Goal: Find specific fact

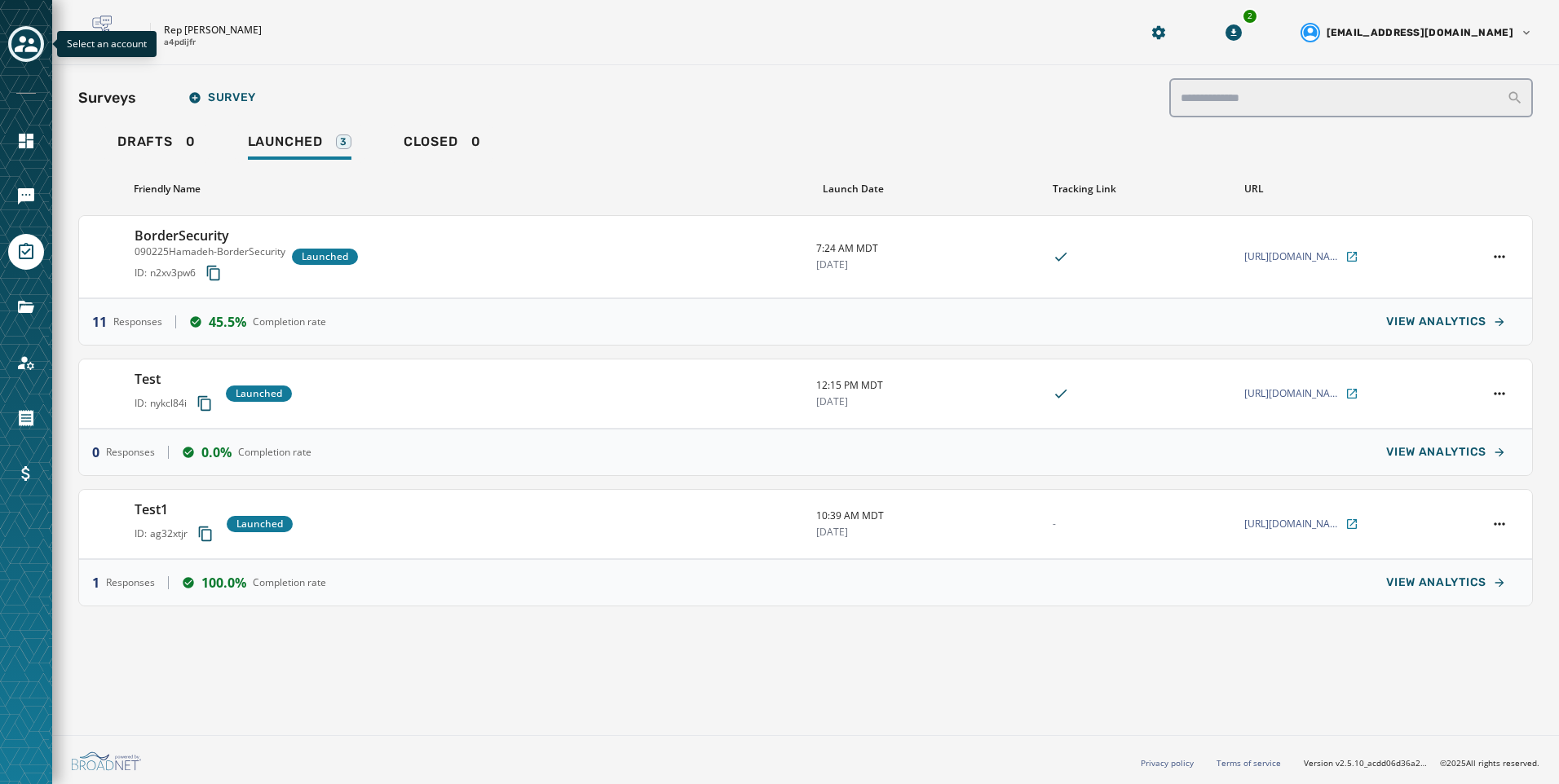
click at [20, 61] on button "Toggle account select drawer" at bounding box center [26, 44] width 36 height 36
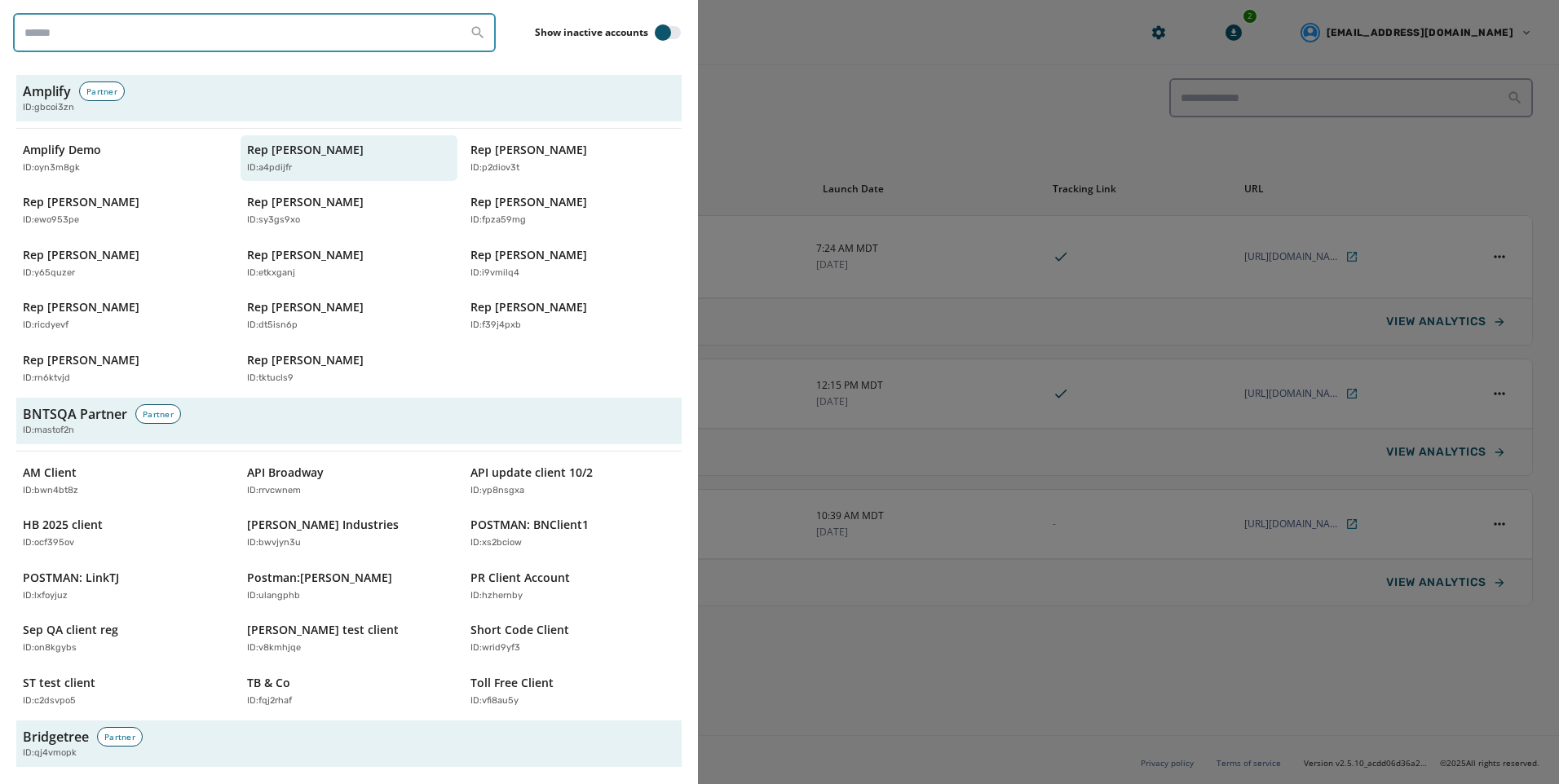
click at [183, 29] on input "search" at bounding box center [254, 33] width 482 height 39
type input "*****"
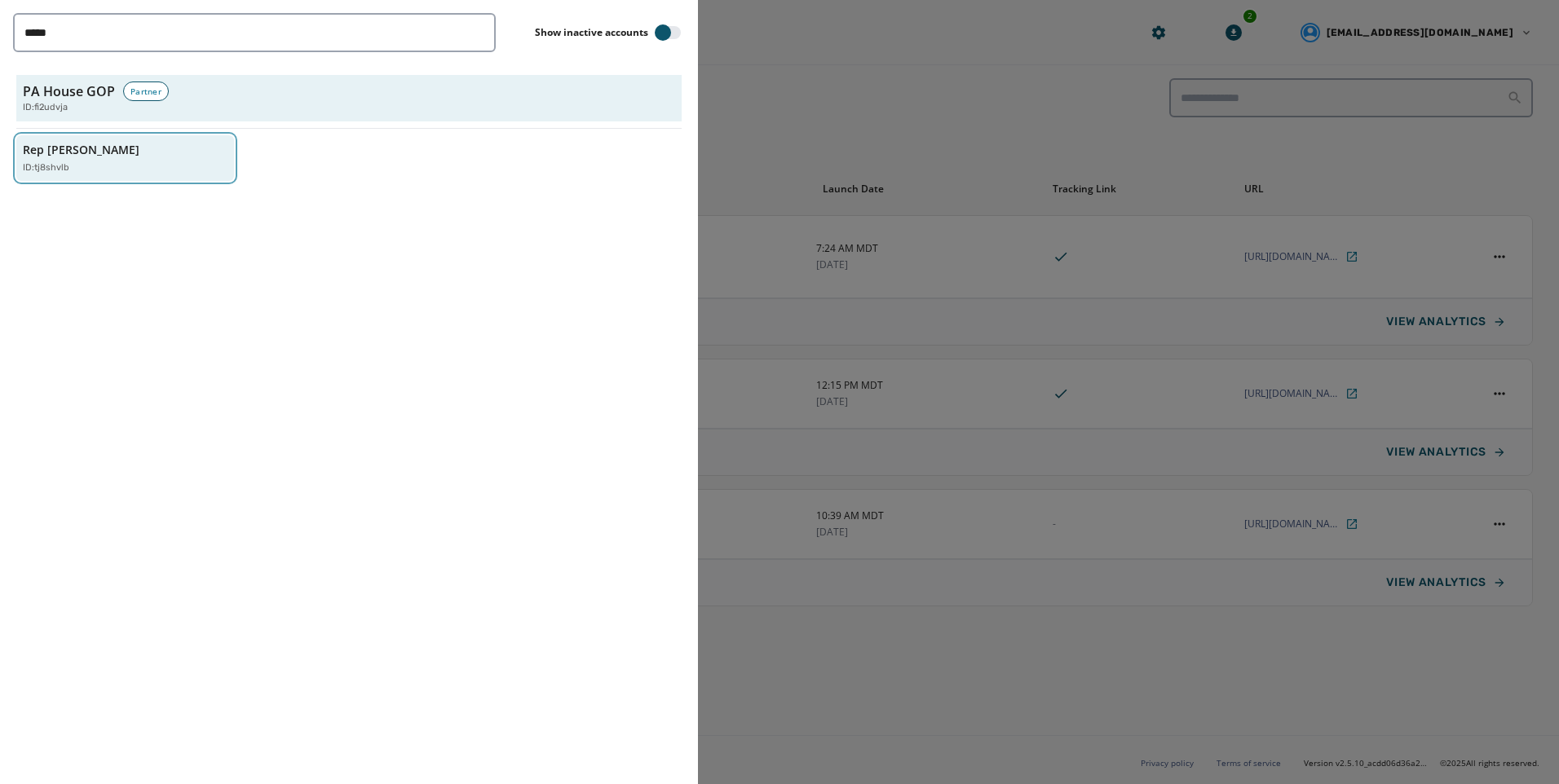
click at [47, 135] on button "Rep [PERSON_NAME] ID: tj8shvlb" at bounding box center [124, 159] width 218 height 47
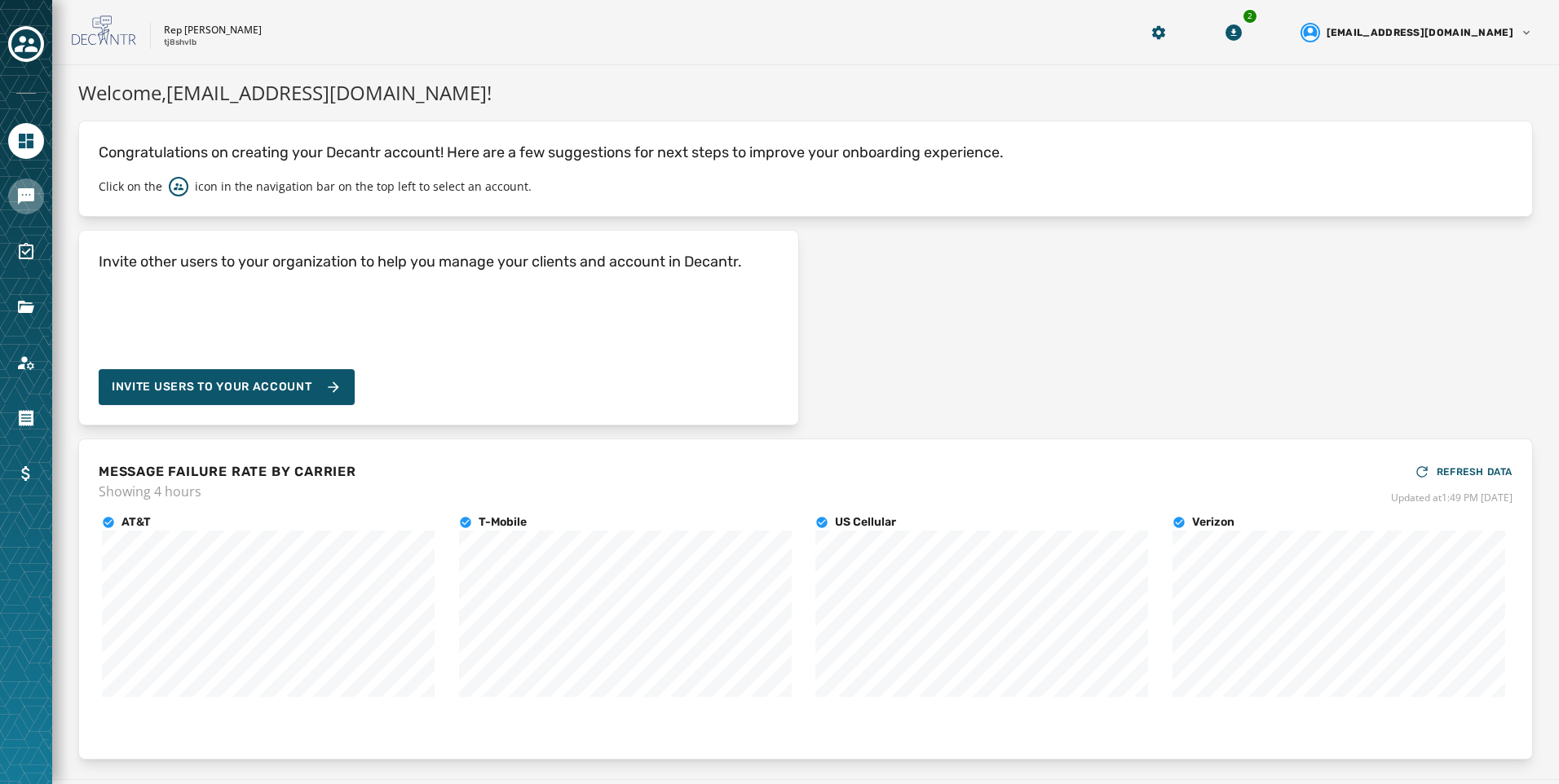
click at [24, 204] on link "Navigate to Messaging" at bounding box center [26, 196] width 36 height 36
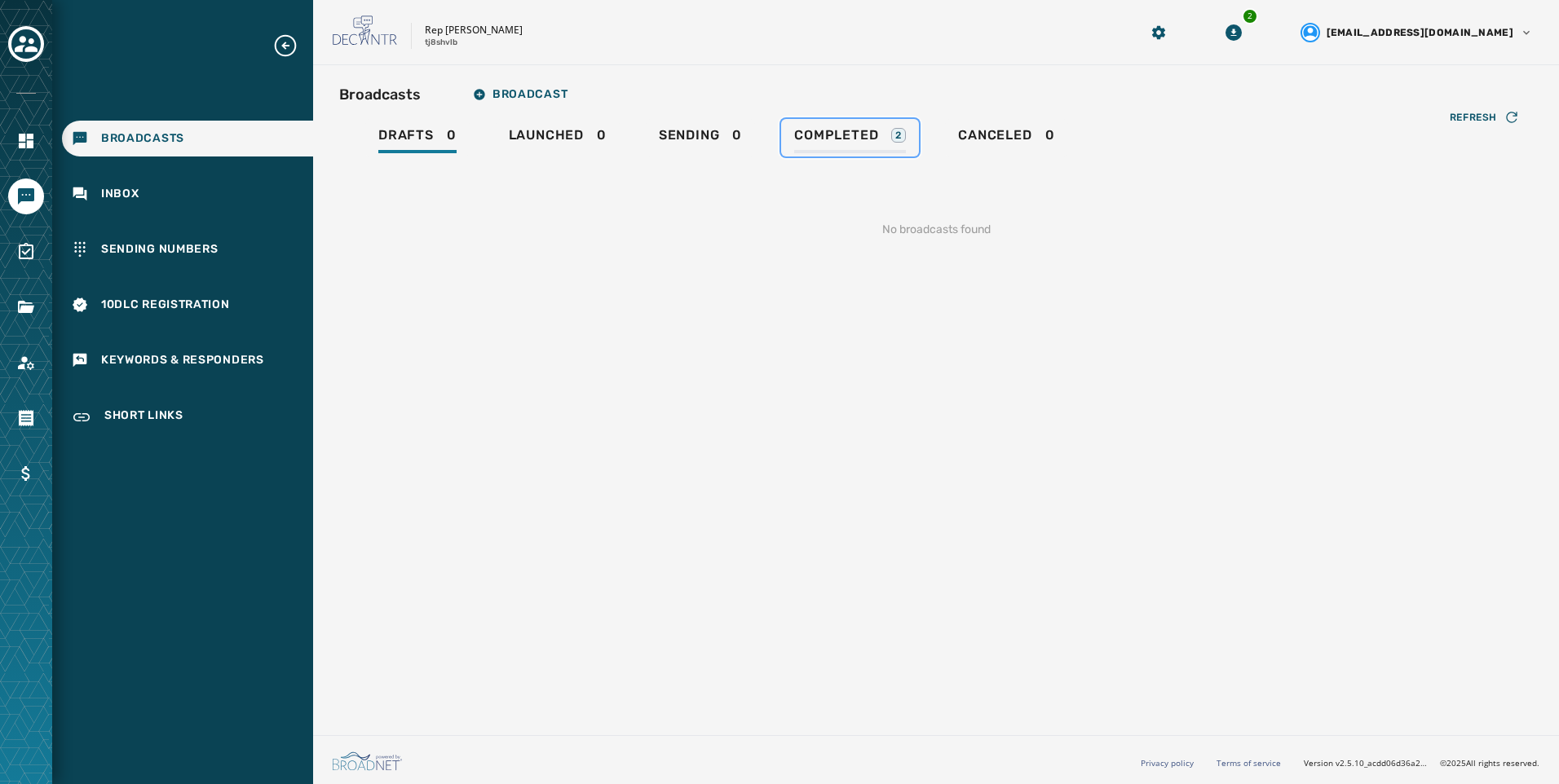
click at [827, 137] on span "Completed" at bounding box center [837, 135] width 84 height 16
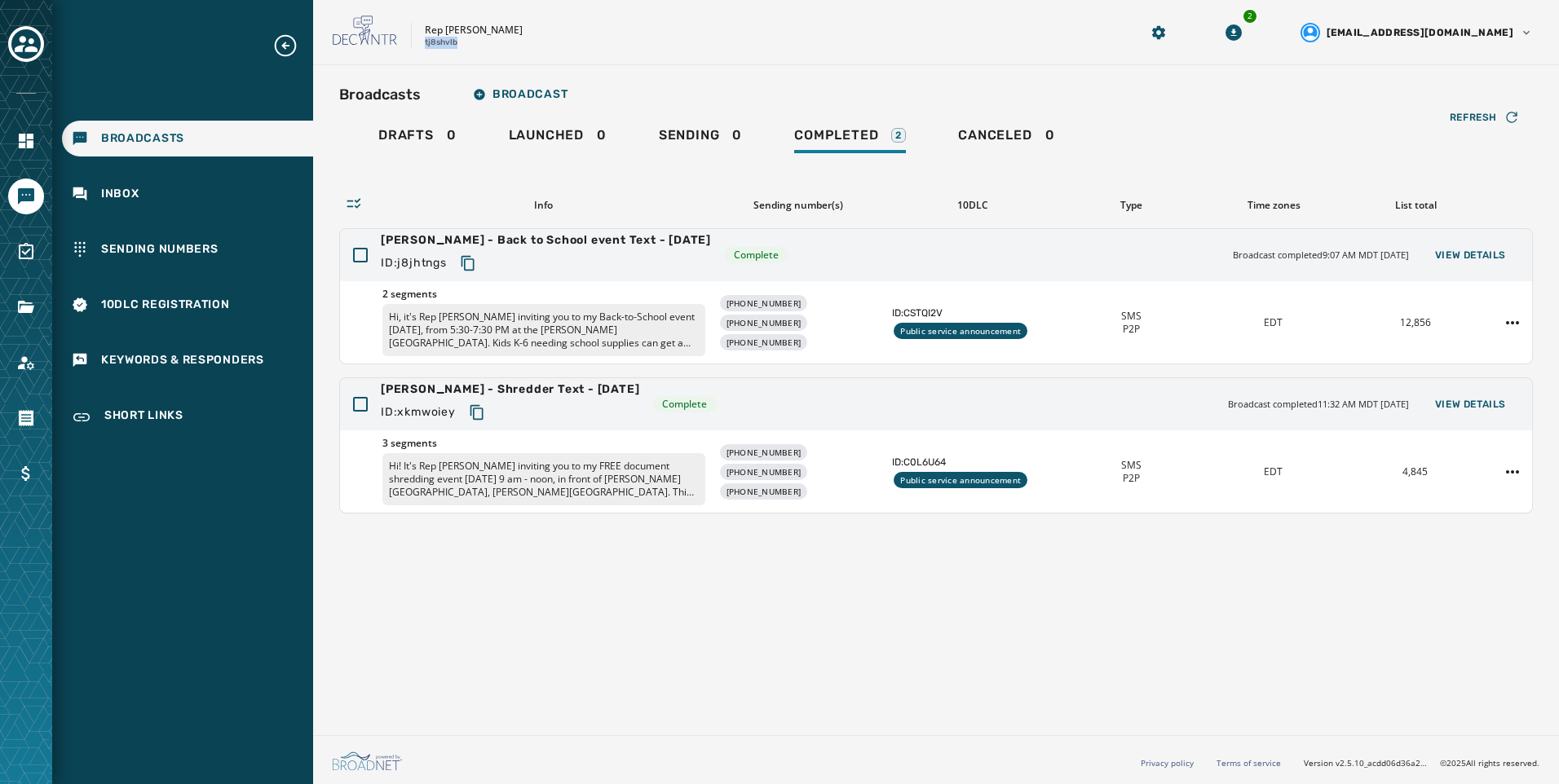
drag, startPoint x: 453, startPoint y: 38, endPoint x: 424, endPoint y: 43, distance: 29.4
click at [424, 43] on div "Rep [PERSON_NAME] tj8shvlb" at bounding box center [715, 33] width 765 height 35
copy p "tj8shvlb"
drag, startPoint x: 461, startPoint y: 258, endPoint x: 729, endPoint y: 335, distance: 278.8
click at [461, 259] on button "Copy text to clipboard" at bounding box center [467, 263] width 29 height 29
